Goal: Information Seeking & Learning: Compare options

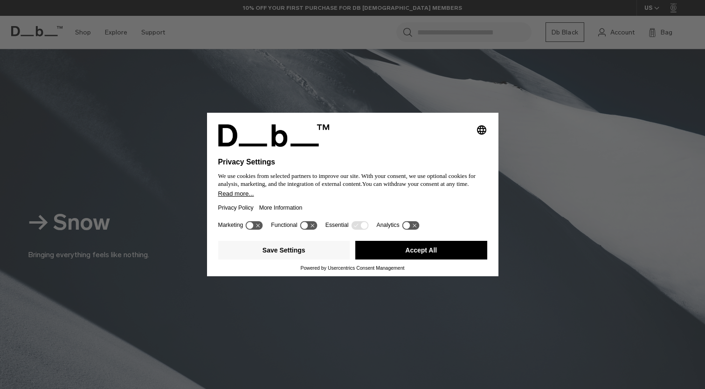
click at [504, 88] on div "Selecting an option will immediately change the language Privacy Settings We us…" at bounding box center [352, 194] width 705 height 389
click at [424, 258] on button "Accept All" at bounding box center [421, 250] width 132 height 19
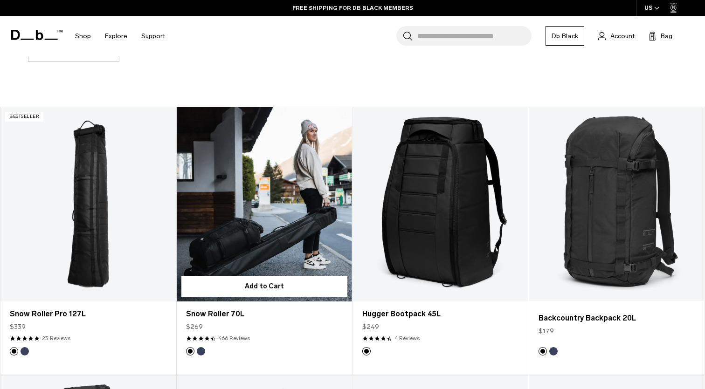
scroll to position [585, 0]
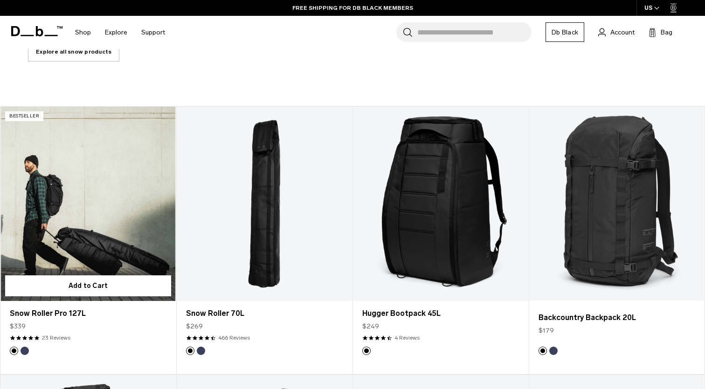
click at [119, 226] on link "Snow Roller Pro 127L" at bounding box center [87, 204] width 175 height 195
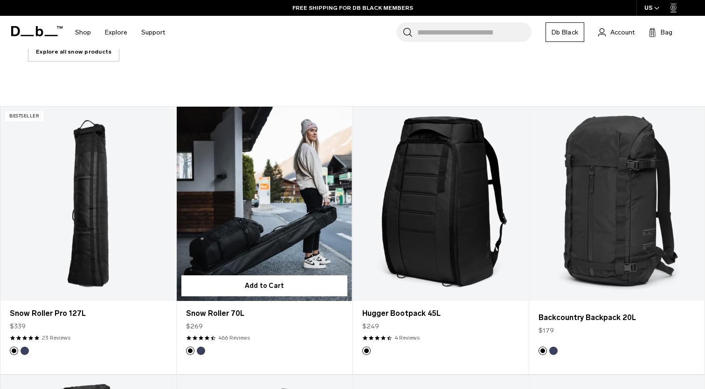
click at [308, 257] on link "Snow Roller 70L" at bounding box center [264, 204] width 175 height 195
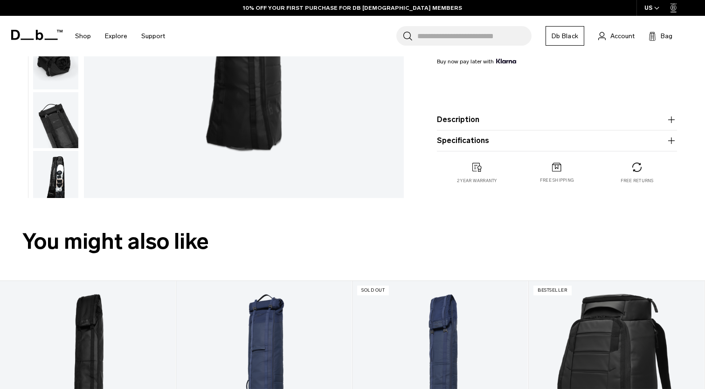
scroll to position [255, 0]
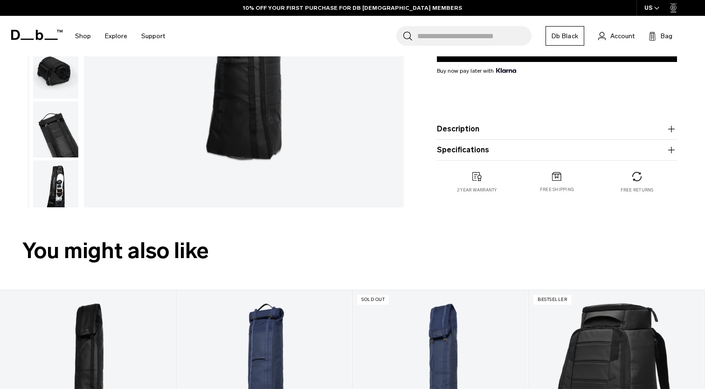
click at [450, 129] on button "Description" at bounding box center [557, 129] width 240 height 11
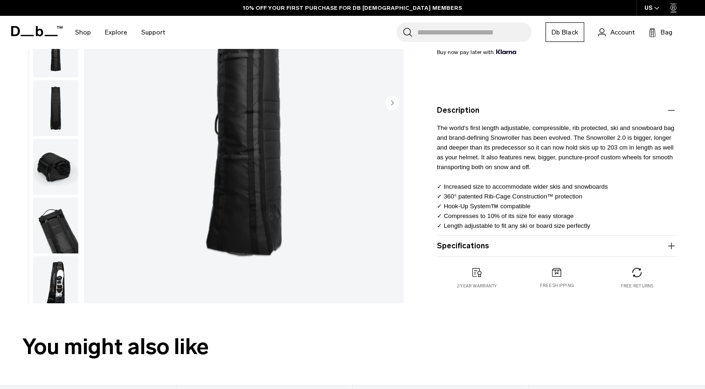
scroll to position [192, 0]
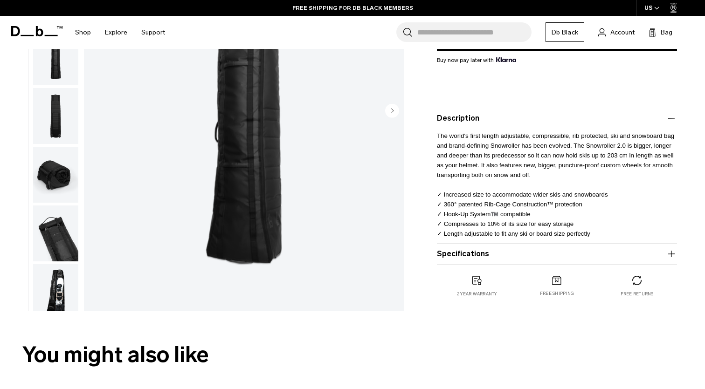
click at [452, 254] on button "Specifications" at bounding box center [557, 253] width 240 height 11
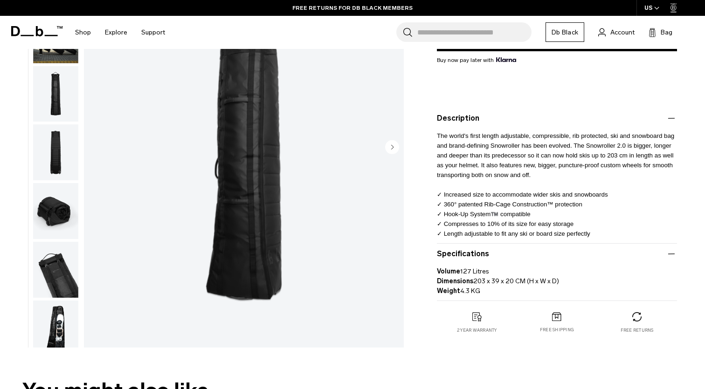
click at [50, 216] on img "button" at bounding box center [55, 211] width 45 height 56
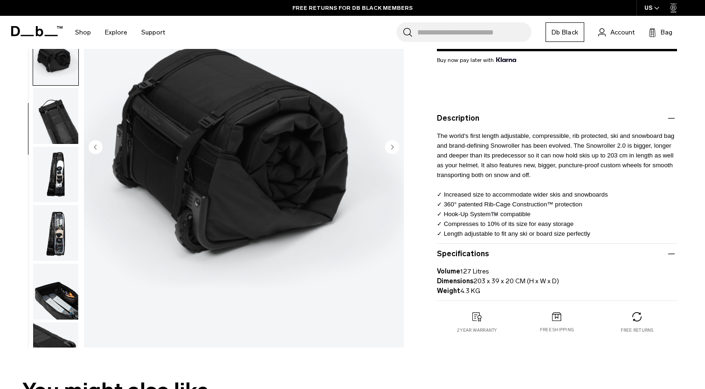
scroll to position [189, 0]
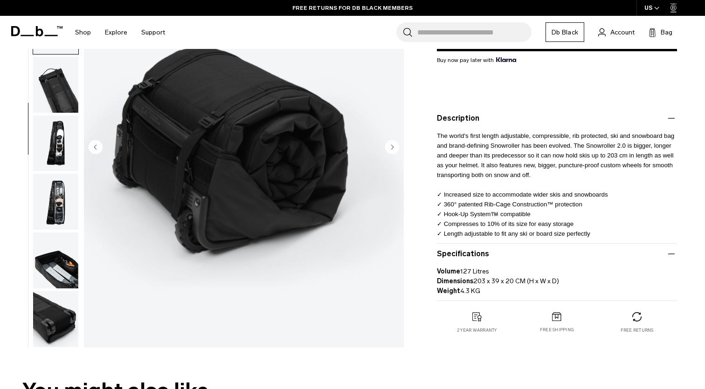
click at [51, 233] on img "button" at bounding box center [55, 261] width 45 height 56
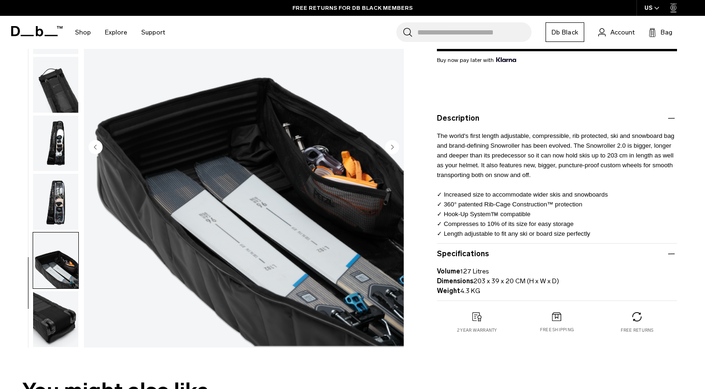
click at [50, 247] on img "button" at bounding box center [55, 261] width 45 height 56
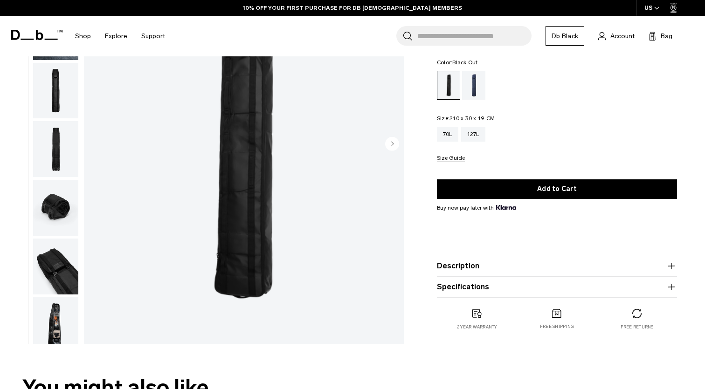
scroll to position [130, 0]
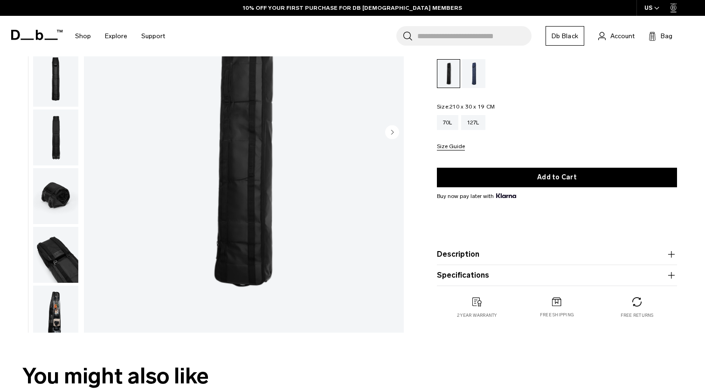
click at [473, 262] on product-accordion "Description Welcome to winter’s answer to the weekend escape bag. Designed to c…" at bounding box center [557, 254] width 240 height 21
click at [467, 255] on button "Description" at bounding box center [557, 254] width 240 height 11
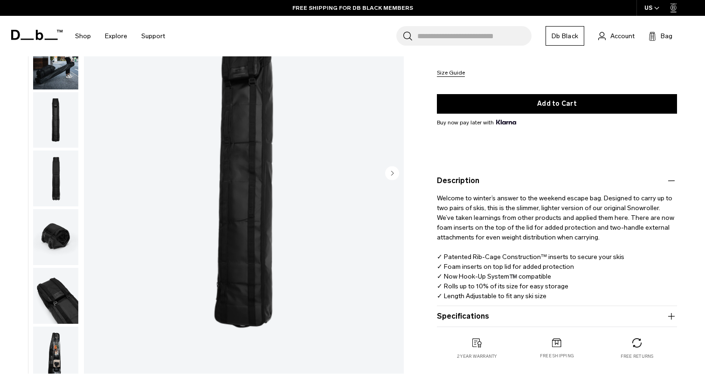
click at [470, 224] on p "Welcome to winter’s answer to the weekend escape bag. Designed to carry up to t…" at bounding box center [557, 243] width 240 height 115
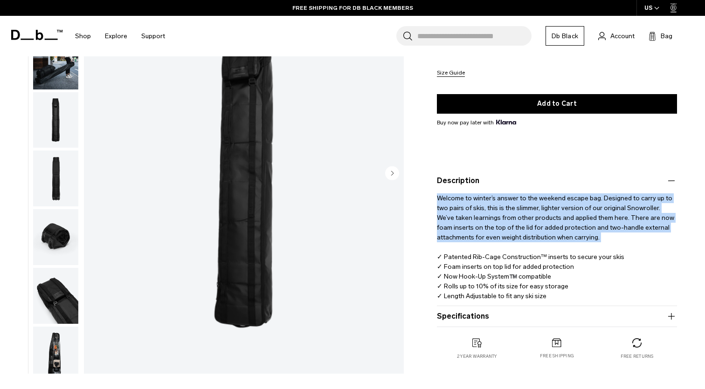
click at [470, 224] on p "Welcome to winter’s answer to the weekend escape bag. Designed to carry up to t…" at bounding box center [557, 243] width 240 height 115
click at [467, 228] on p "Welcome to winter’s answer to the weekend escape bag. Designed to carry up to t…" at bounding box center [557, 243] width 240 height 115
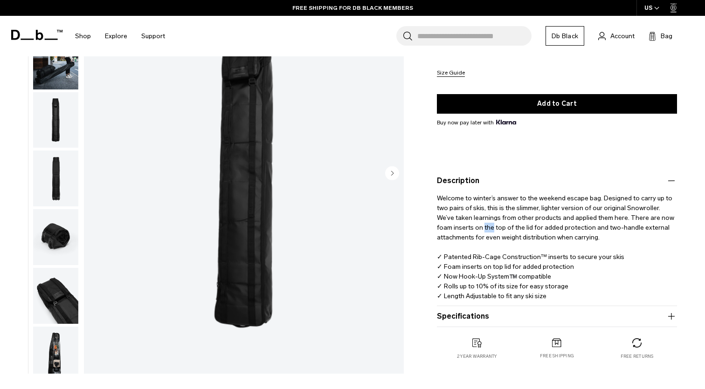
click at [467, 228] on p "Welcome to winter’s answer to the weekend escape bag. Designed to carry up to t…" at bounding box center [557, 243] width 240 height 115
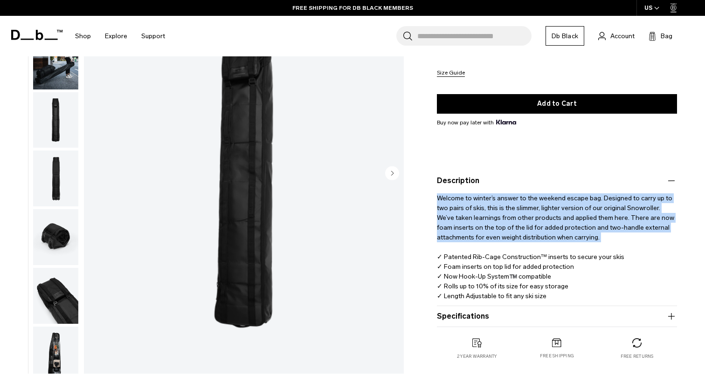
click at [467, 228] on p "Welcome to winter’s answer to the weekend escape bag. Designed to carry up to t…" at bounding box center [557, 243] width 240 height 115
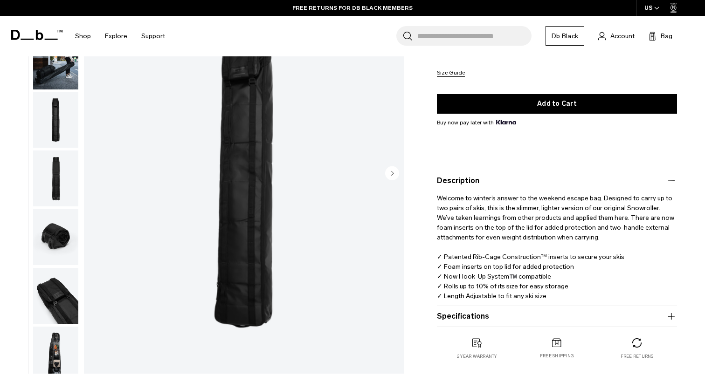
click at [467, 228] on p "Welcome to winter’s answer to the weekend escape bag. Designed to carry up to t…" at bounding box center [557, 243] width 240 height 115
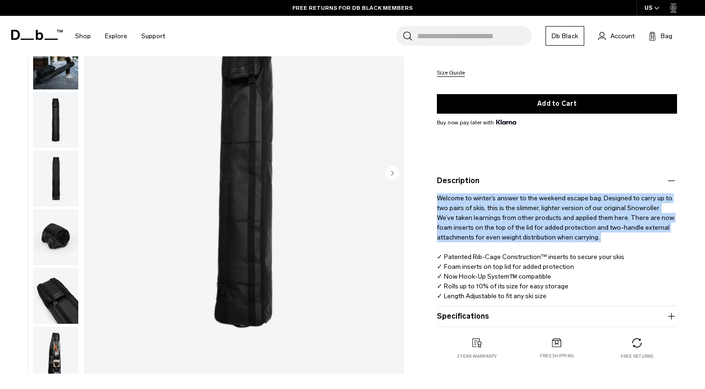
click at [467, 228] on p "Welcome to winter’s answer to the weekend escape bag. Designed to carry up to t…" at bounding box center [557, 243] width 240 height 115
click at [463, 244] on p "Welcome to winter’s answer to the weekend escape bag. Designed to carry up to t…" at bounding box center [557, 243] width 240 height 115
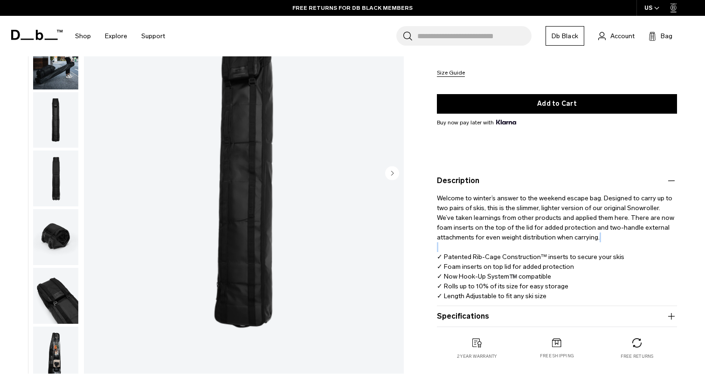
click at [463, 244] on p "Welcome to winter’s answer to the weekend escape bag. Designed to carry up to t…" at bounding box center [557, 243] width 240 height 115
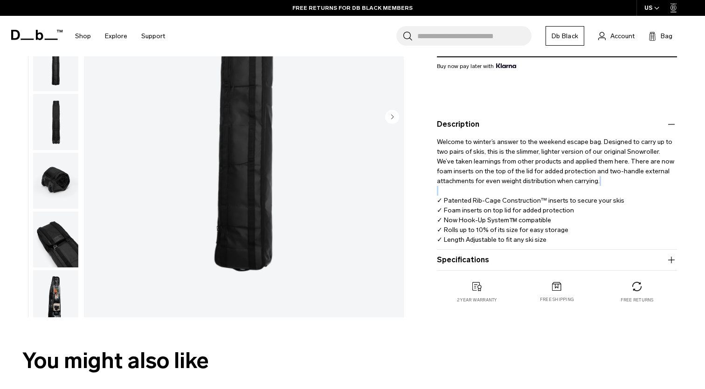
scroll to position [202, 0]
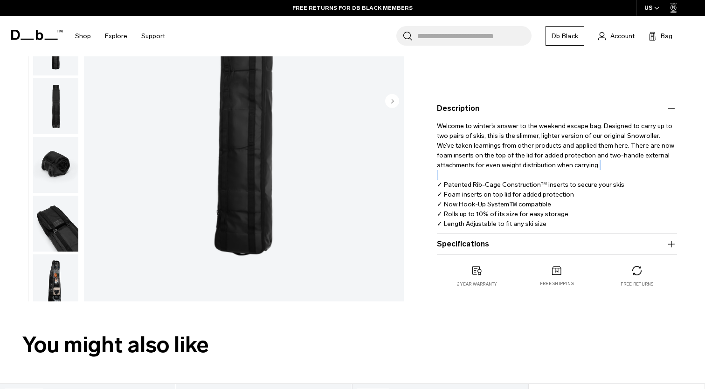
click at [78, 226] on button "button" at bounding box center [56, 223] width 46 height 57
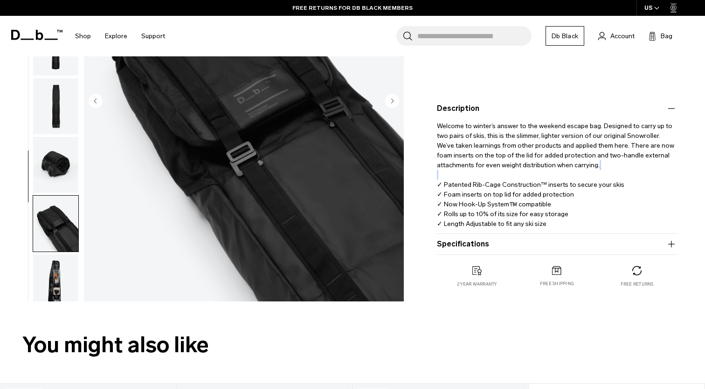
scroll to position [71, 0]
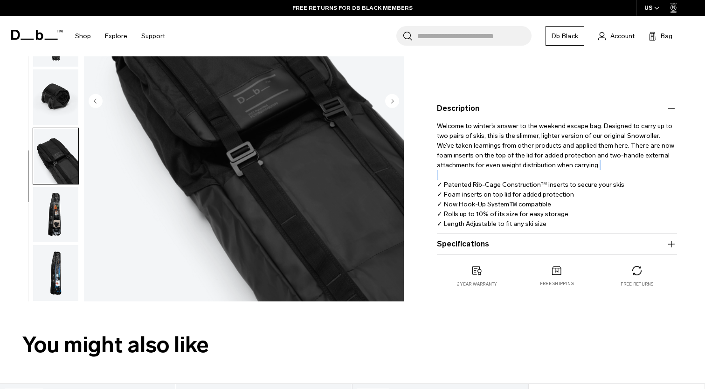
click at [75, 229] on img "button" at bounding box center [55, 214] width 45 height 56
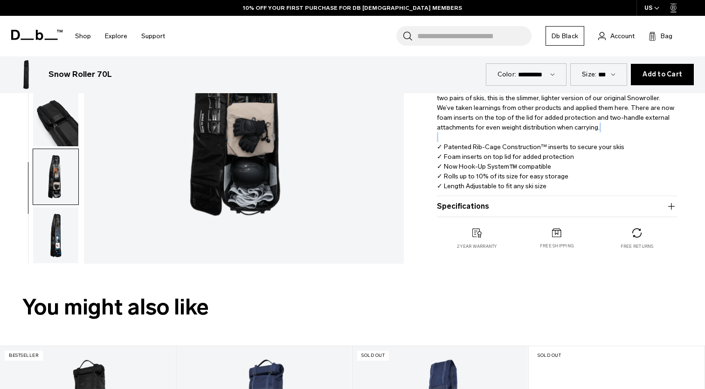
scroll to position [242, 0]
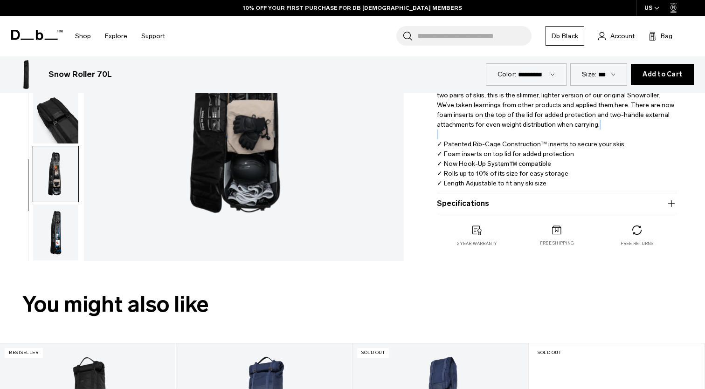
click at [54, 228] on img "button" at bounding box center [55, 233] width 45 height 56
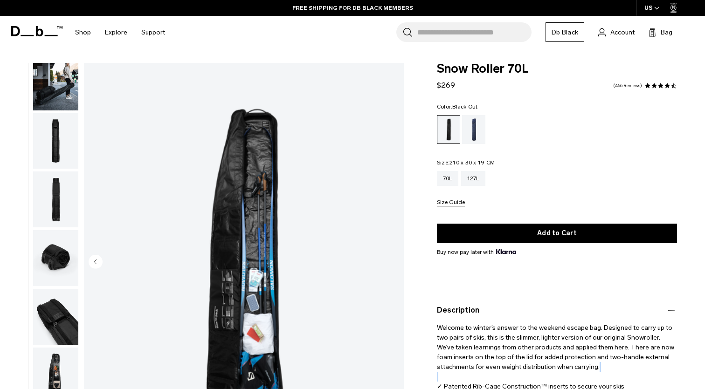
scroll to position [0, 0]
click at [475, 139] on div "Blue Hour" at bounding box center [474, 129] width 24 height 29
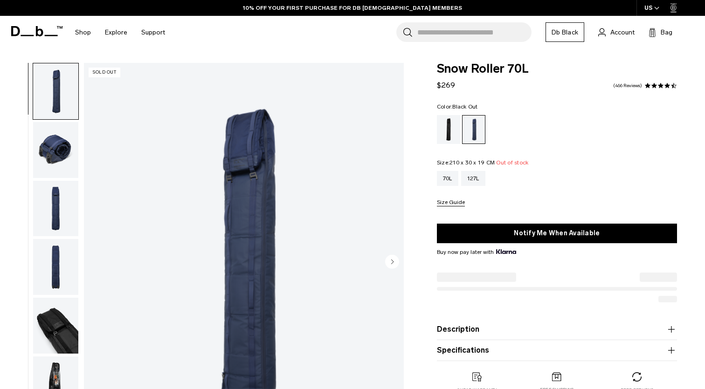
click at [454, 126] on div "Black Out" at bounding box center [449, 129] width 24 height 29
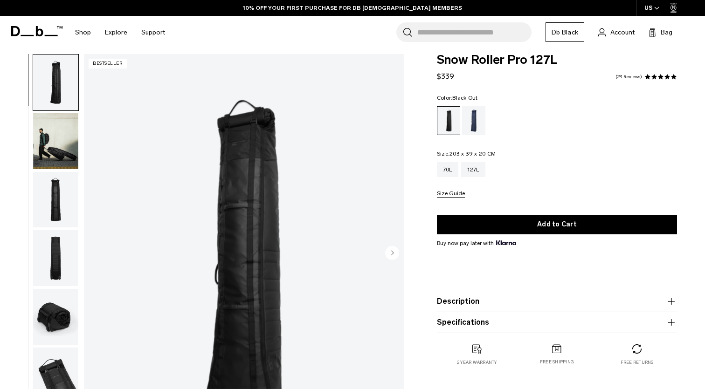
scroll to position [146, 0]
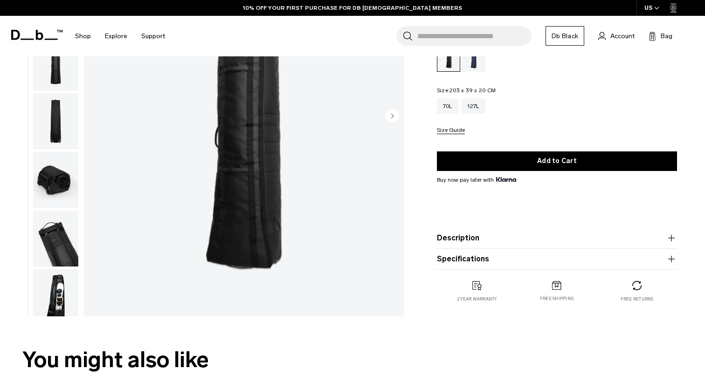
click at [450, 248] on product-accordion "Description The world's first length adjustable, compressible, rib protected, s…" at bounding box center [557, 238] width 240 height 21
click at [454, 242] on button "Description" at bounding box center [557, 238] width 240 height 11
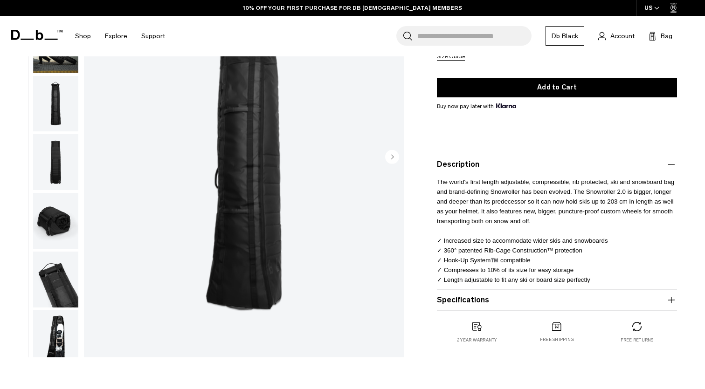
click at [489, 172] on p "The world's first length adjustable, compressible, rib protected, ski and snowb…" at bounding box center [557, 227] width 240 height 115
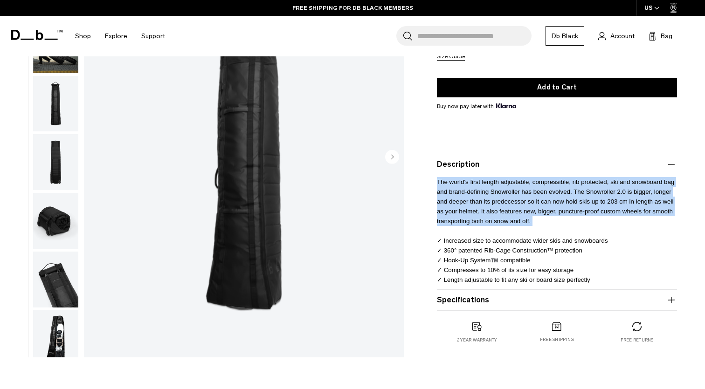
click at [480, 192] on span "The world's first length adjustable, compressible, rib protected, ski and snowb…" at bounding box center [555, 231] width 237 height 105
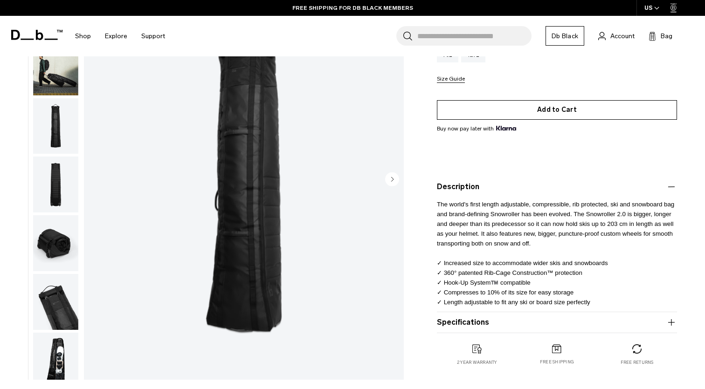
scroll to position [130, 0]
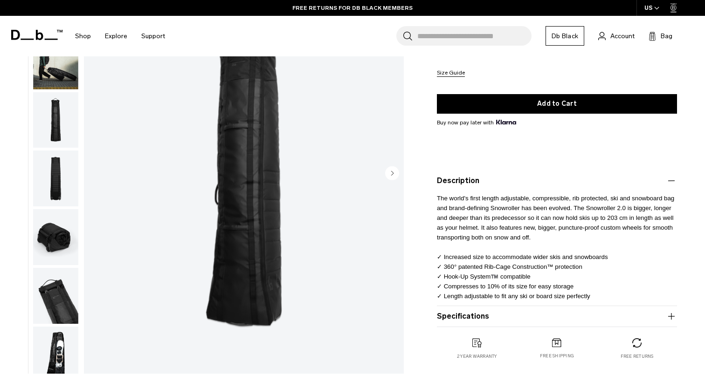
click at [462, 257] on span "The world's first length adjustable, compressible, rib protected, ski and snowb…" at bounding box center [555, 247] width 237 height 105
click at [461, 262] on p "The world's first length adjustable, compressible, rib protected, ski and snowb…" at bounding box center [557, 243] width 240 height 115
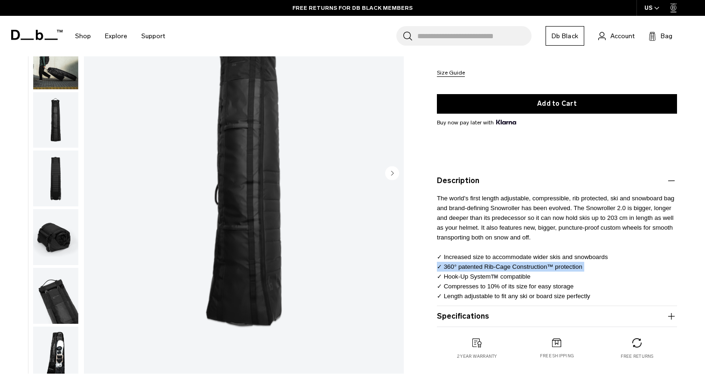
click at [461, 262] on p "The world's first length adjustable, compressible, rib protected, ski and snowb…" at bounding box center [557, 243] width 240 height 115
click at [461, 270] on span "The world's first length adjustable, compressible, rib protected, ski and snowb…" at bounding box center [555, 247] width 237 height 105
click at [461, 277] on span "The world's first length adjustable, compressible, rib protected, ski and snowb…" at bounding box center [555, 247] width 237 height 105
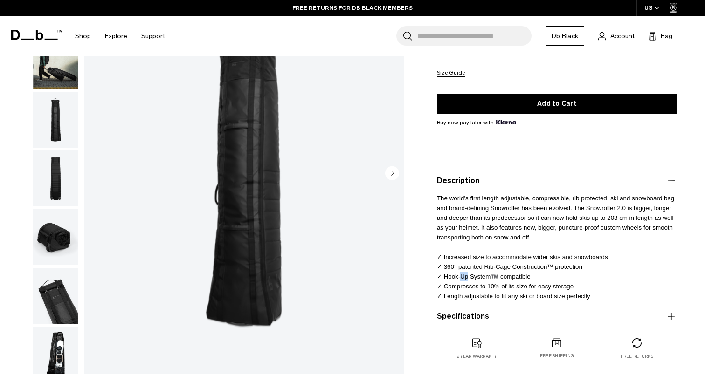
click at [461, 277] on span "The world's first length adjustable, compressible, rib protected, ski and snowb…" at bounding box center [555, 247] width 237 height 105
click at [471, 284] on span "The world's first length adjustable, compressible, rib protected, ski and snowb…" at bounding box center [555, 247] width 237 height 105
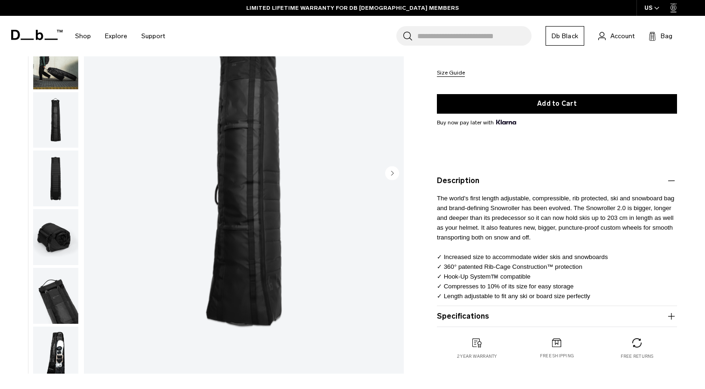
click at [469, 294] on span "The world's first length adjustable, compressible, rib protected, ski and snowb…" at bounding box center [555, 247] width 237 height 105
click at [465, 317] on button "Specifications" at bounding box center [557, 316] width 240 height 11
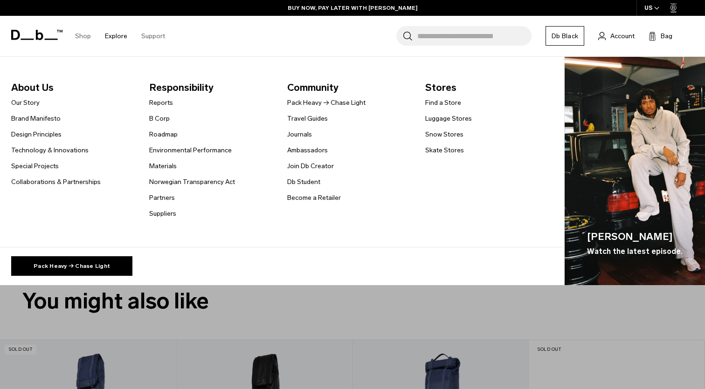
scroll to position [282, 0]
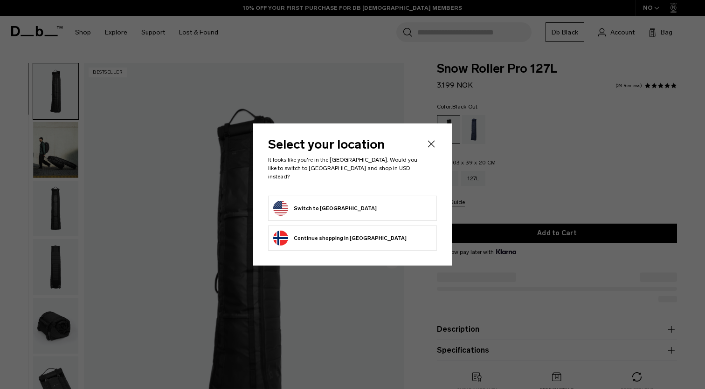
click at [429, 150] on icon "Close" at bounding box center [431, 143] width 11 height 11
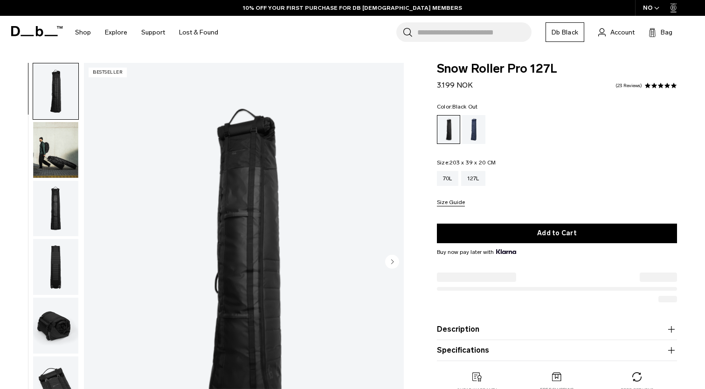
click at [445, 181] on body "Skip to content BUY NOW, PAY LATER WITH [PERSON_NAME] 10% OFF YOUR FIRST PURCHA…" at bounding box center [352, 194] width 705 height 389
click at [454, 176] on div "70L" at bounding box center [447, 178] width 21 height 15
